Goal: Check status: Check status

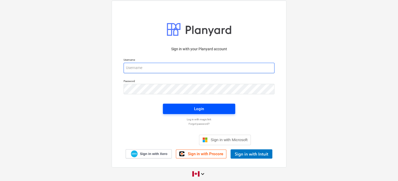
type input "[EMAIL_ADDRESS][DOMAIN_NAME]"
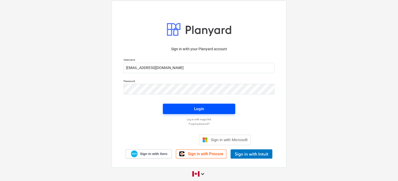
click at [183, 104] on button "Login" at bounding box center [199, 109] width 72 height 10
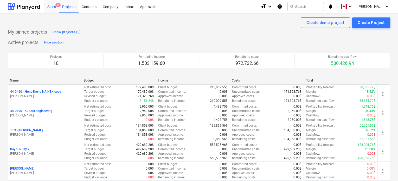
click at [49, 6] on div "Sales 9+" at bounding box center [51, 6] width 15 height 13
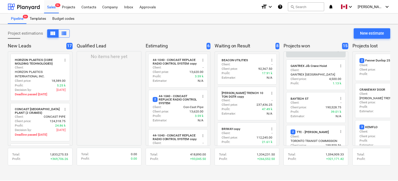
scroll to position [104, 0]
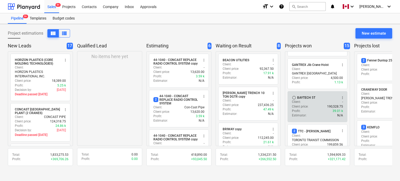
click at [314, 95] on div "BAYTECH 5T" at bounding box center [306, 97] width 18 height 4
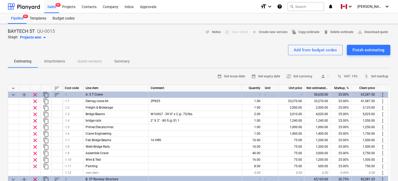
type textarea "x"
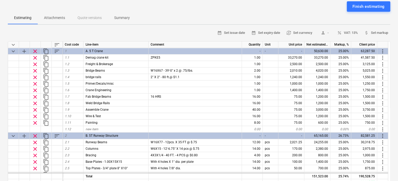
scroll to position [52, 0]
